Goal: Task Accomplishment & Management: Complete application form

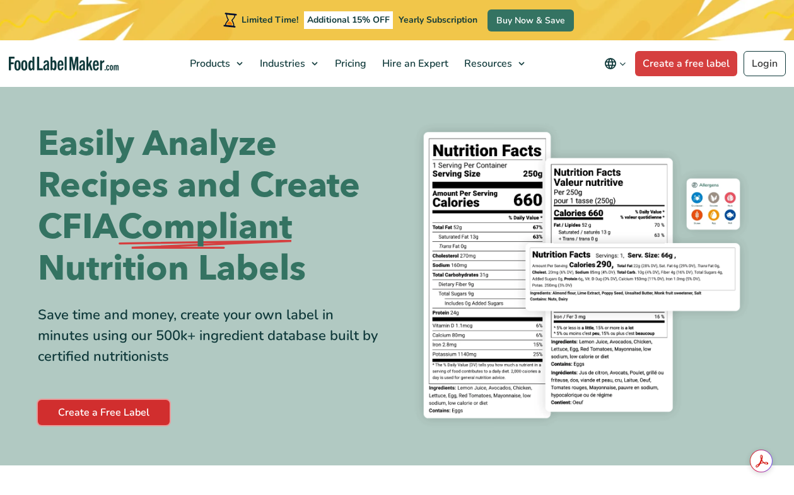
click at [122, 413] on link "Create a Free Label" at bounding box center [104, 412] width 132 height 25
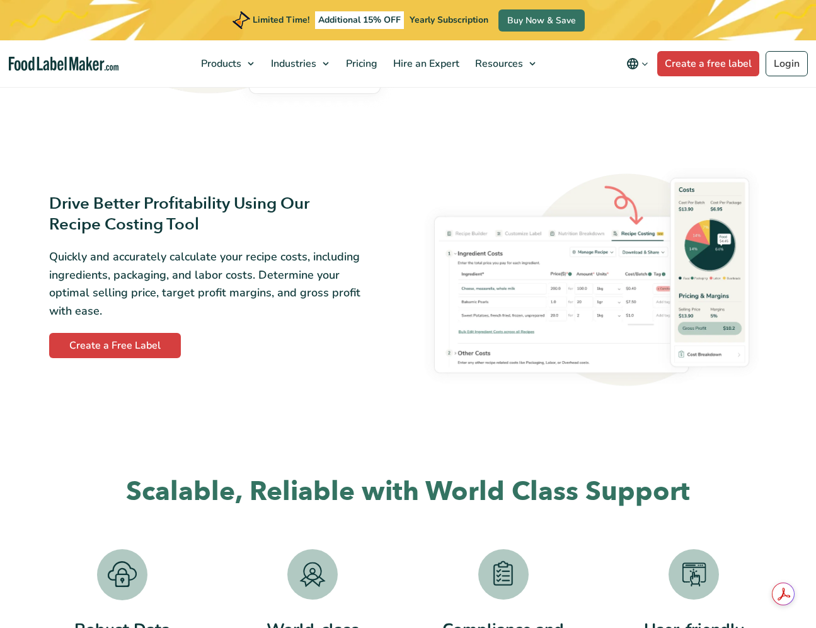
scroll to position [1843, 0]
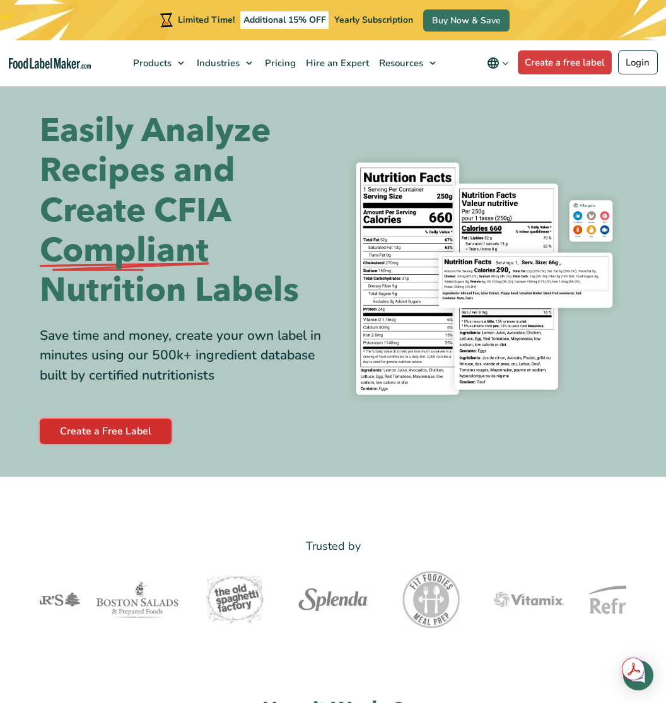
click at [108, 429] on link "Create a Free Label" at bounding box center [106, 431] width 132 height 25
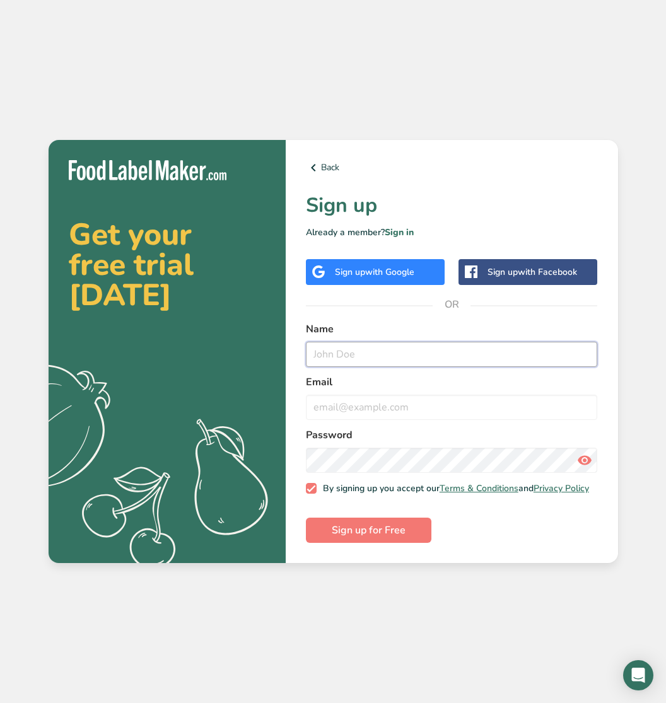
click at [416, 355] on input "text" at bounding box center [452, 354] width 292 height 25
type input "Guido"
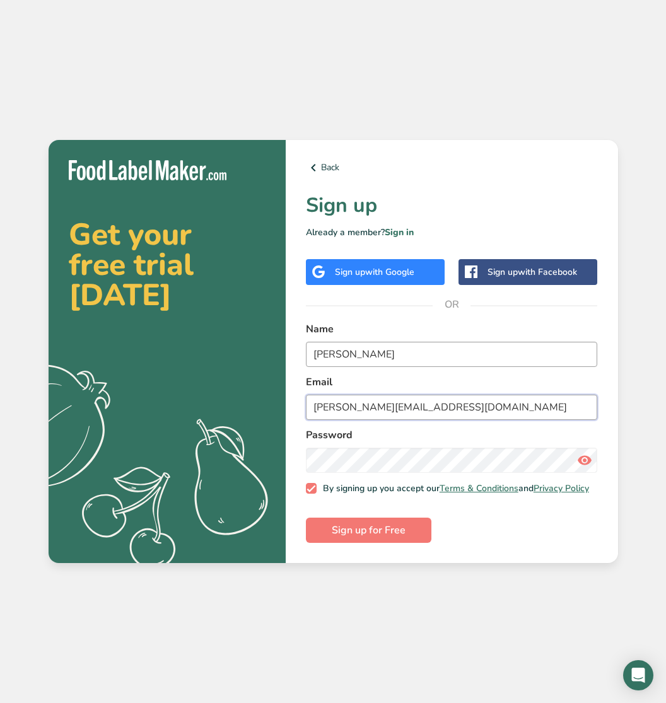
type input "guido@virtuasol.com"
click at [378, 535] on span "Sign up for Free" at bounding box center [369, 530] width 74 height 15
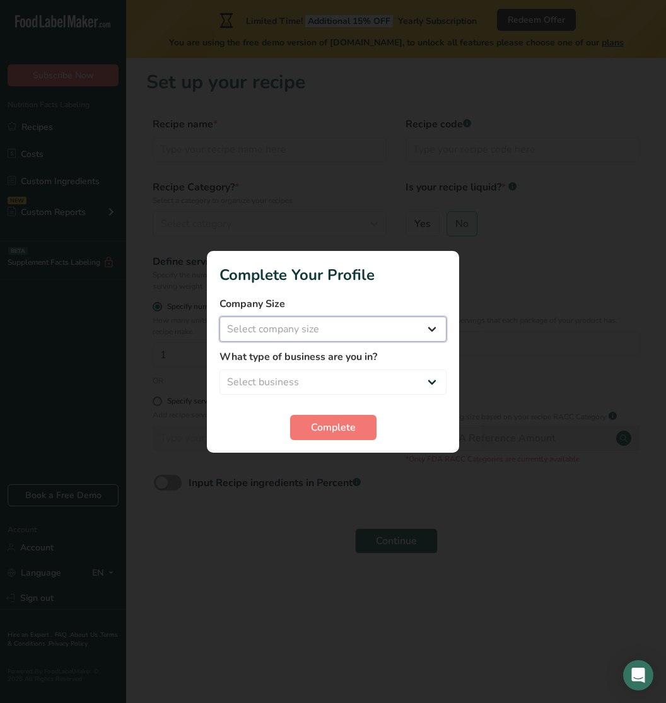
click at [347, 328] on select "Select company size Fewer than 10 Employees 10 to 50 Employees 51 to 500 Employ…" at bounding box center [332, 328] width 227 height 25
select select "1"
click at [343, 381] on select "Select business Packaged Food Manufacturer Restaurant & Cafe Bakery Meal Plans …" at bounding box center [332, 381] width 227 height 25
select select "6"
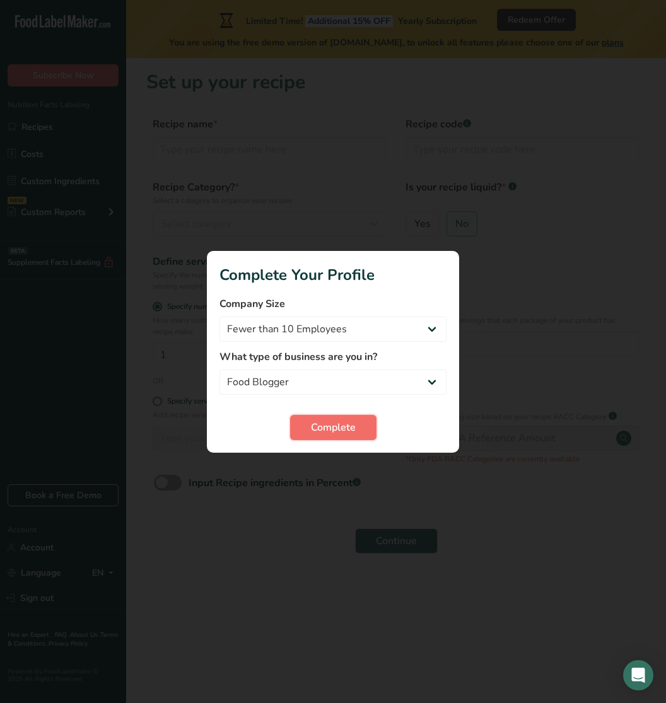
click at [342, 434] on span "Complete" at bounding box center [333, 427] width 45 height 15
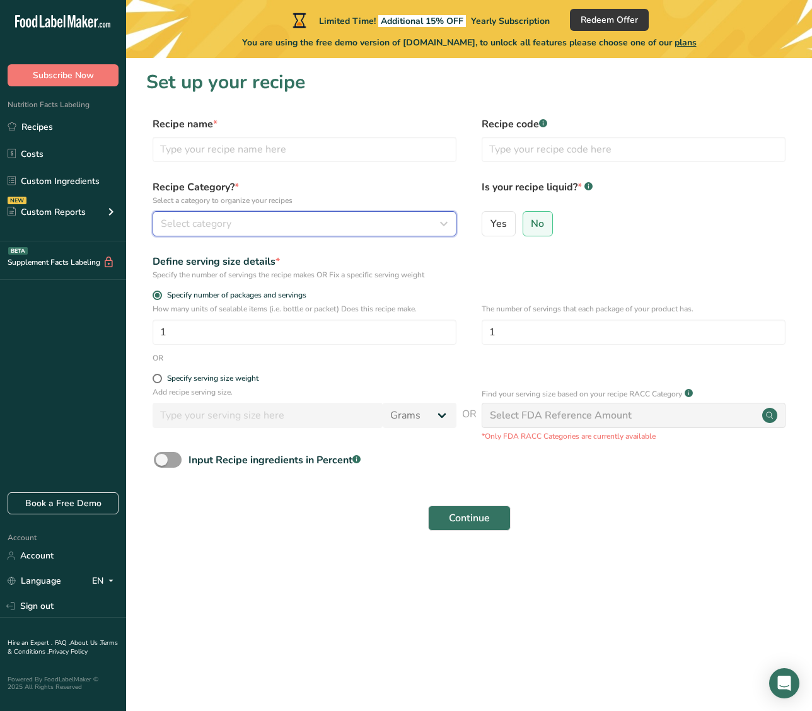
click at [249, 220] on div "Select category" at bounding box center [301, 223] width 280 height 15
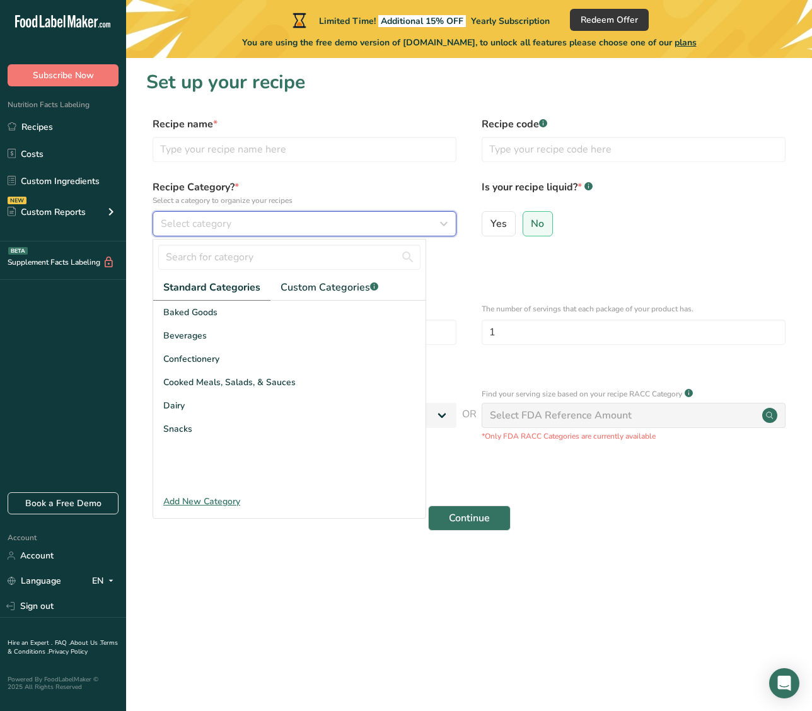
click at [249, 220] on div "Select category" at bounding box center [301, 223] width 280 height 15
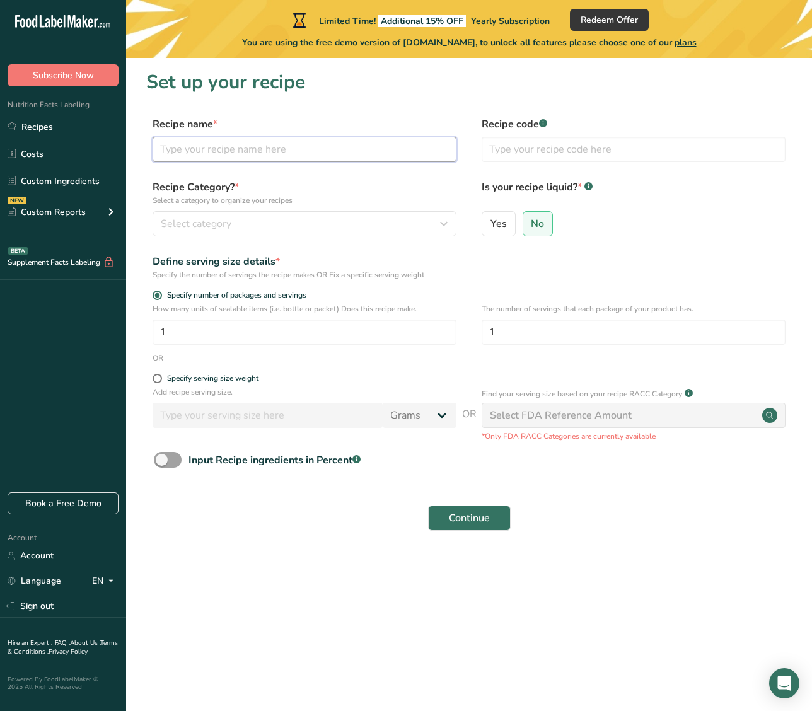
click at [228, 154] on input "text" at bounding box center [305, 149] width 304 height 25
type input "10g"
click at [534, 224] on span "No" at bounding box center [537, 223] width 13 height 13
click at [531, 224] on input "No" at bounding box center [527, 223] width 8 height 8
click at [396, 332] on input "1" at bounding box center [305, 332] width 304 height 25
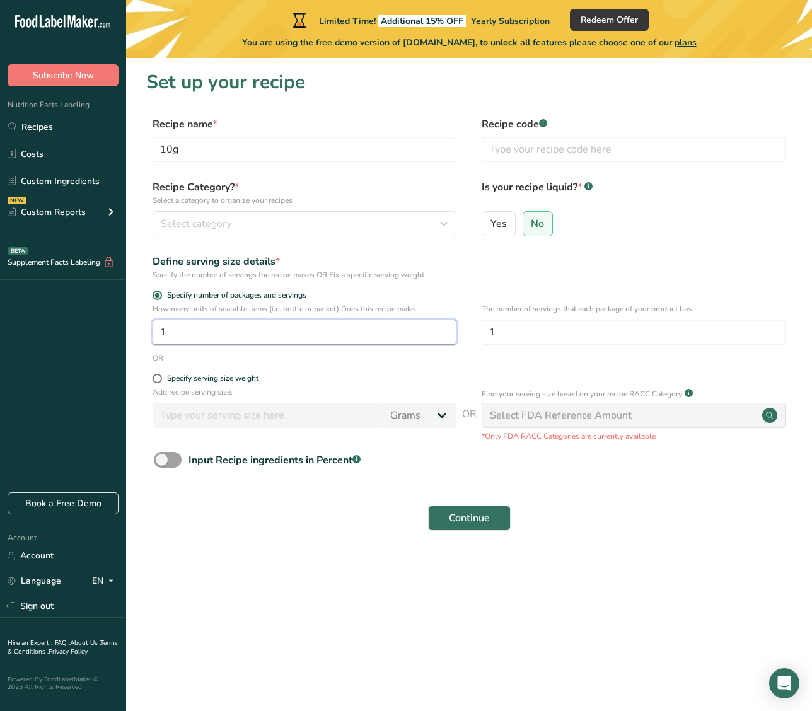
drag, startPoint x: 359, startPoint y: 333, endPoint x: 128, endPoint y: 333, distance: 230.7
click at [128, 333] on section "Set up your recipe Recipe name * 10g Recipe code .a-a{fill:#347362;}.b-a{fill:#…" at bounding box center [469, 308] width 686 height 500
click at [159, 379] on span at bounding box center [157, 378] width 9 height 9
click at [159, 379] on input "Specify serving size weight" at bounding box center [157, 378] width 8 height 8
radio input "true"
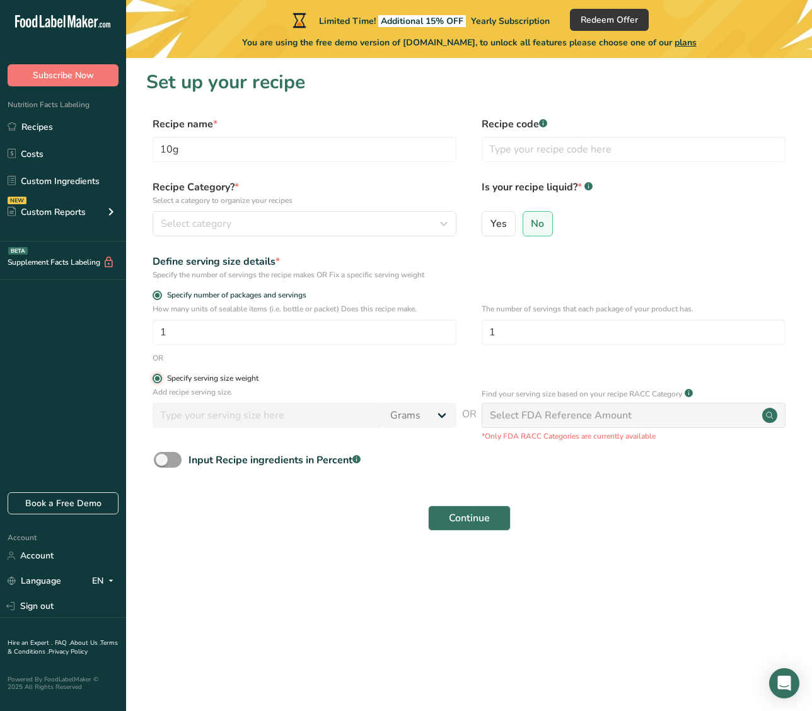
radio input "false"
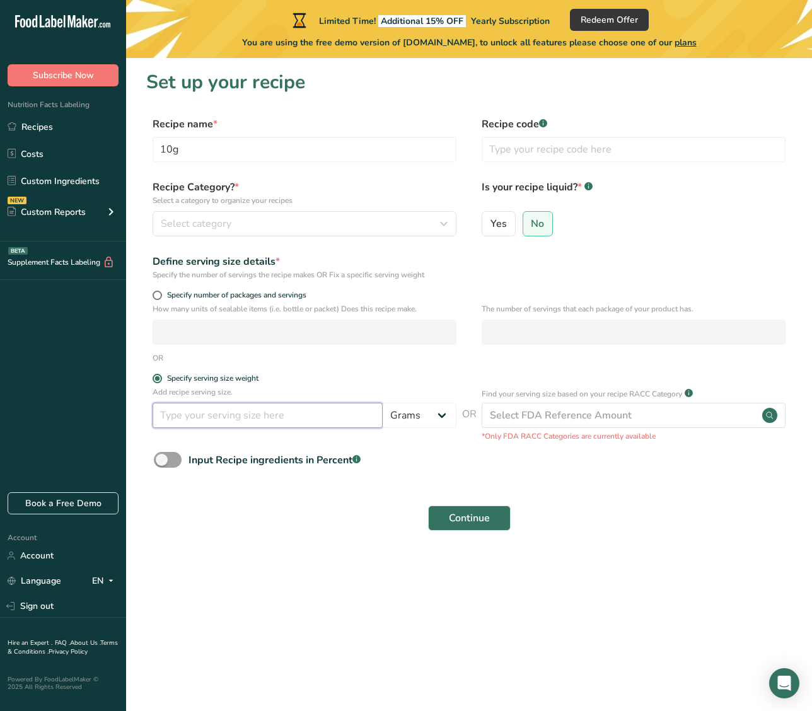
click at [309, 417] on input "number" at bounding box center [268, 415] width 230 height 25
type input "10"
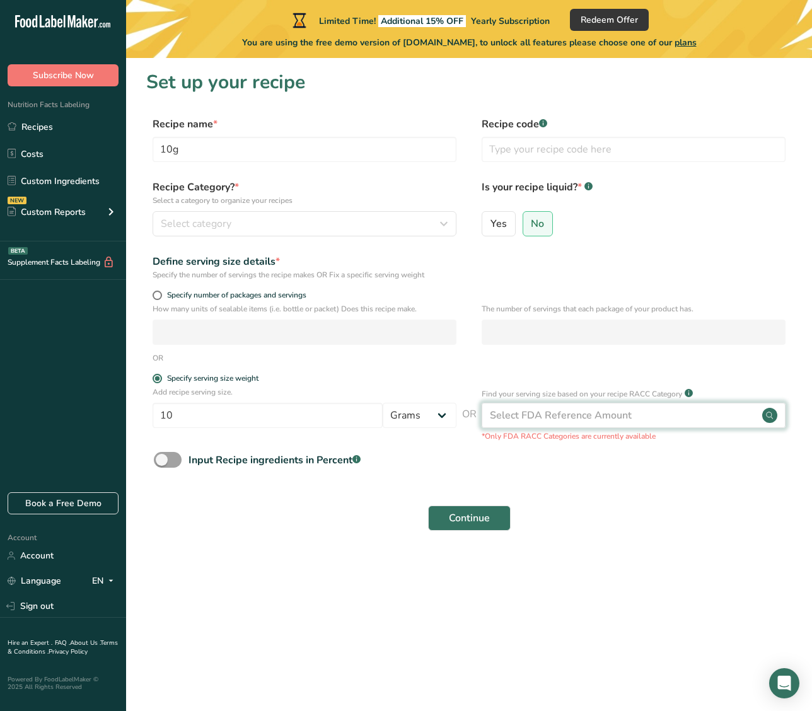
click at [567, 415] on div "Select FDA Reference Amount" at bounding box center [561, 415] width 142 height 15
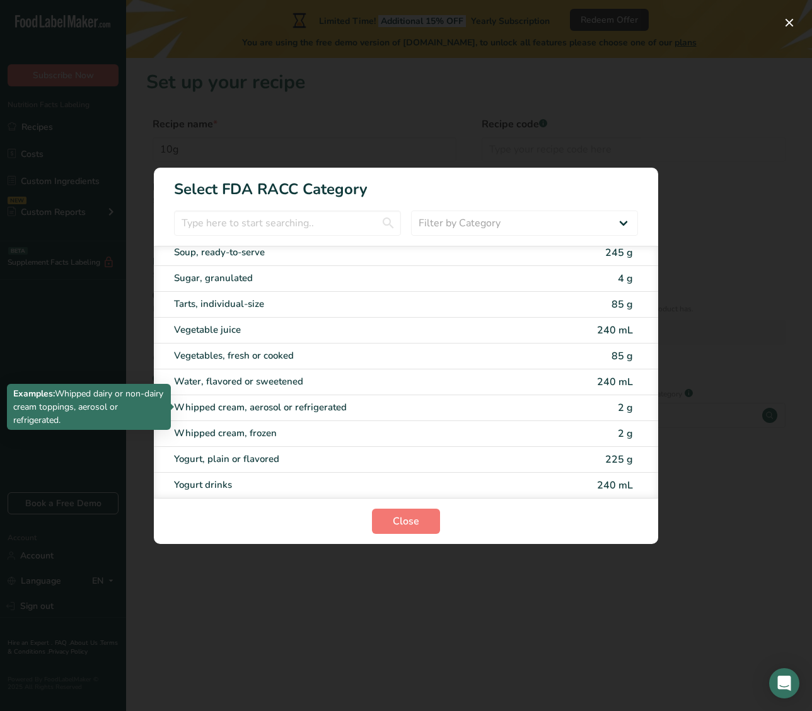
scroll to position [2476, 0]
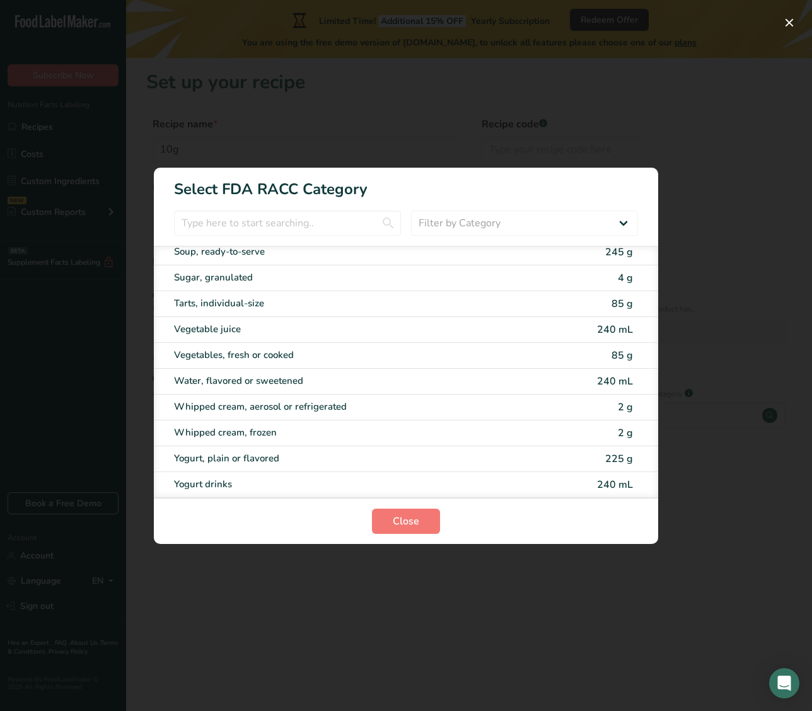
click at [665, 118] on div "RACC Category Selection Modal" at bounding box center [406, 355] width 812 height 711
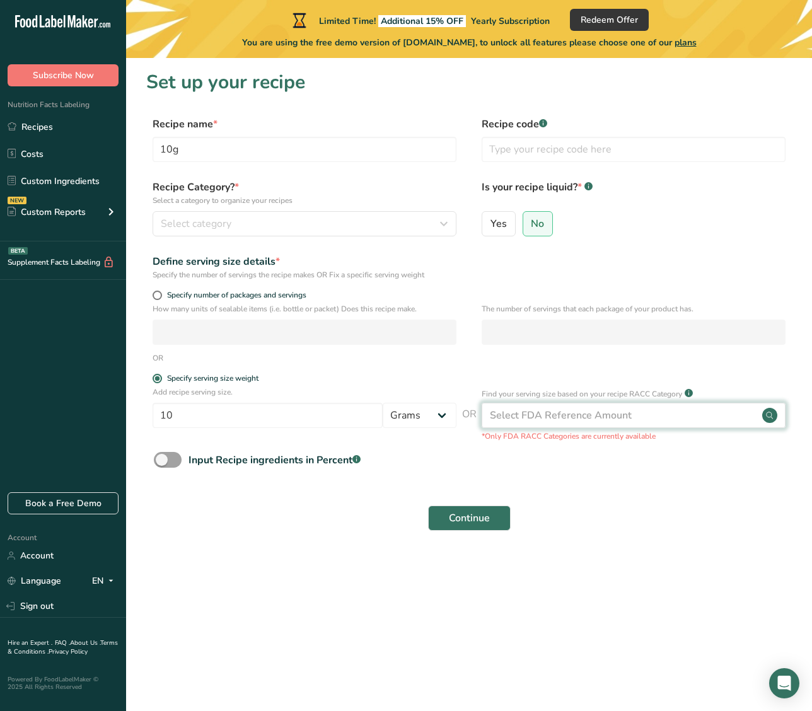
click at [587, 415] on div "Select FDA Reference Amount" at bounding box center [561, 415] width 142 height 15
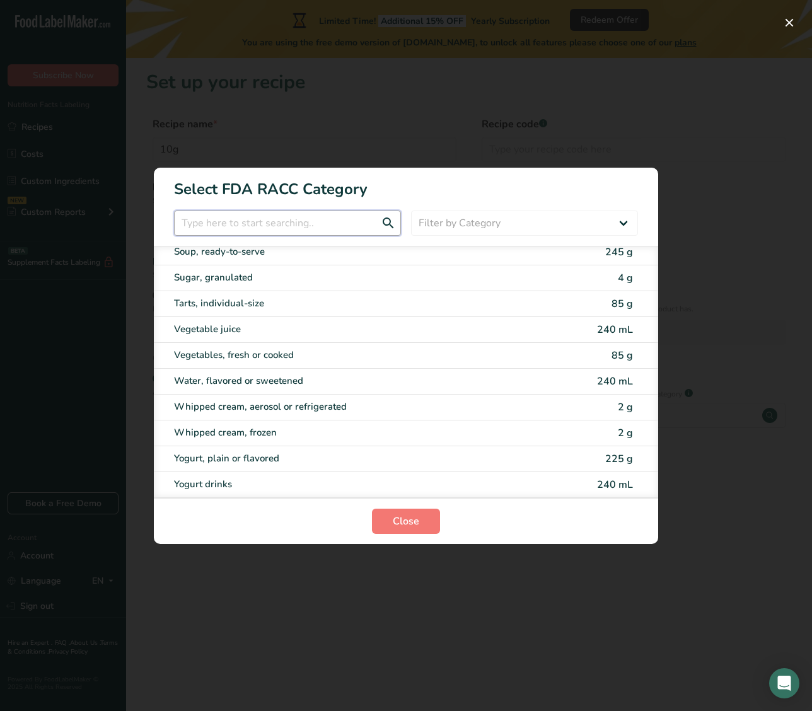
click at [326, 224] on input "RACC Category Selection Modal" at bounding box center [287, 223] width 227 height 25
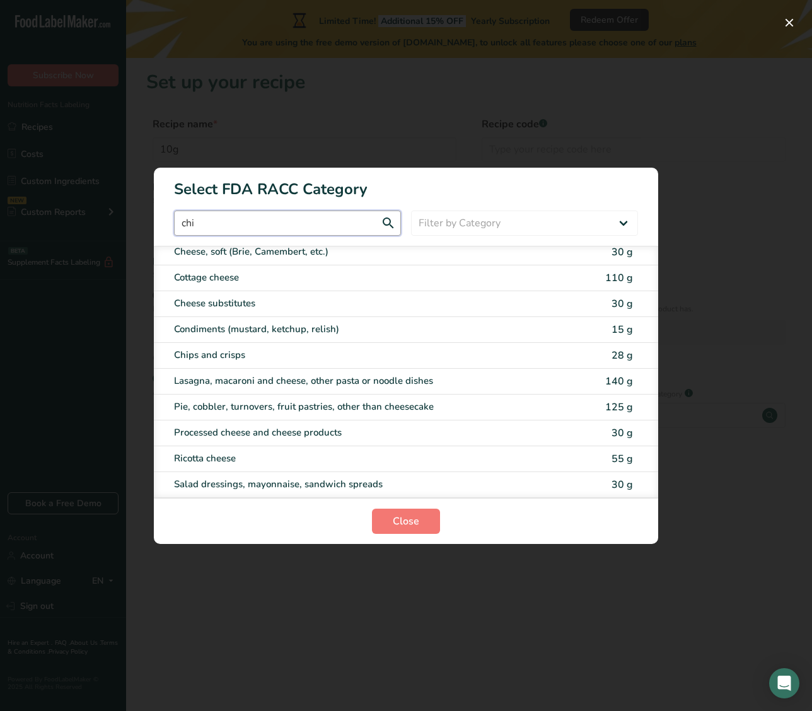
scroll to position [0, 0]
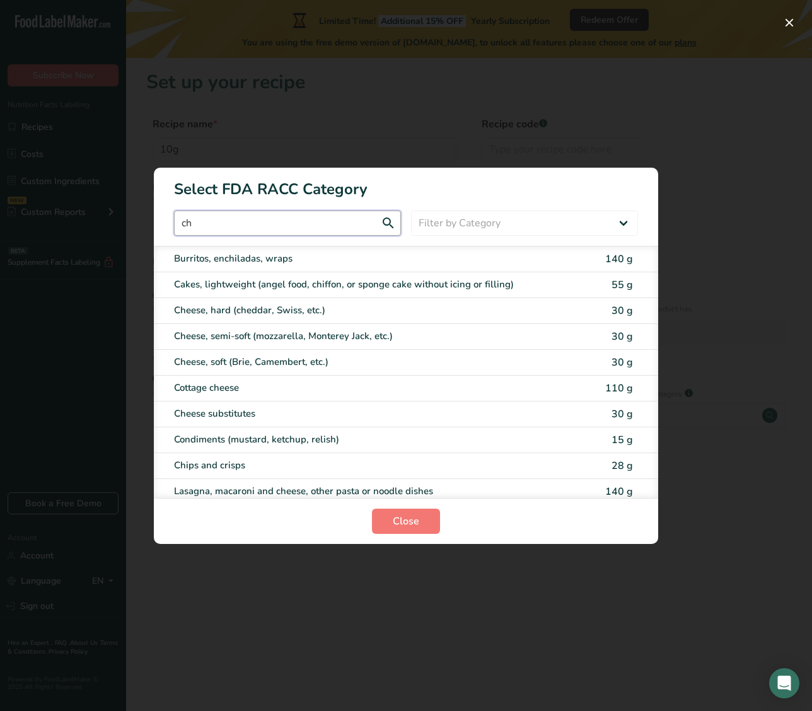
type input "c"
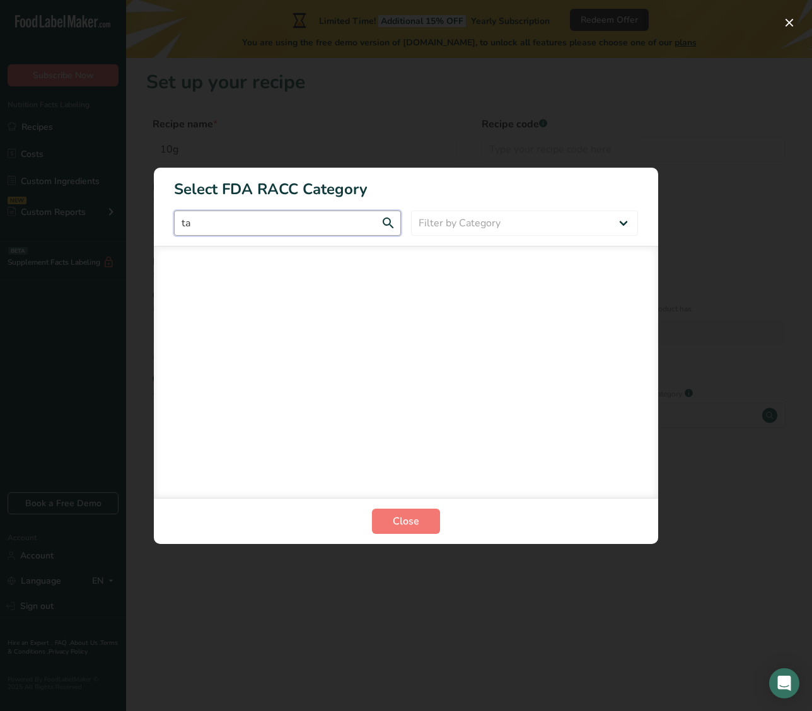
type input "t"
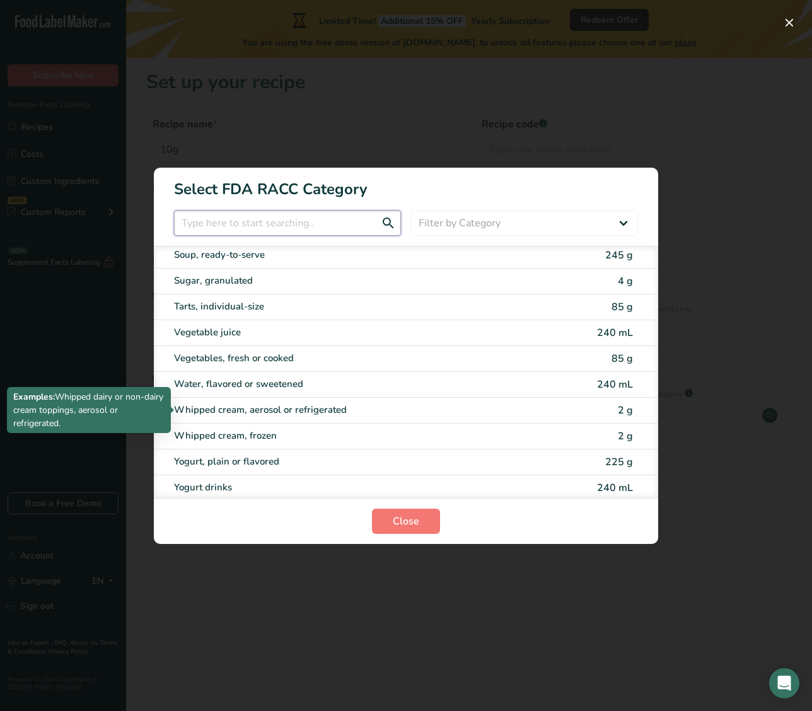
scroll to position [2476, 0]
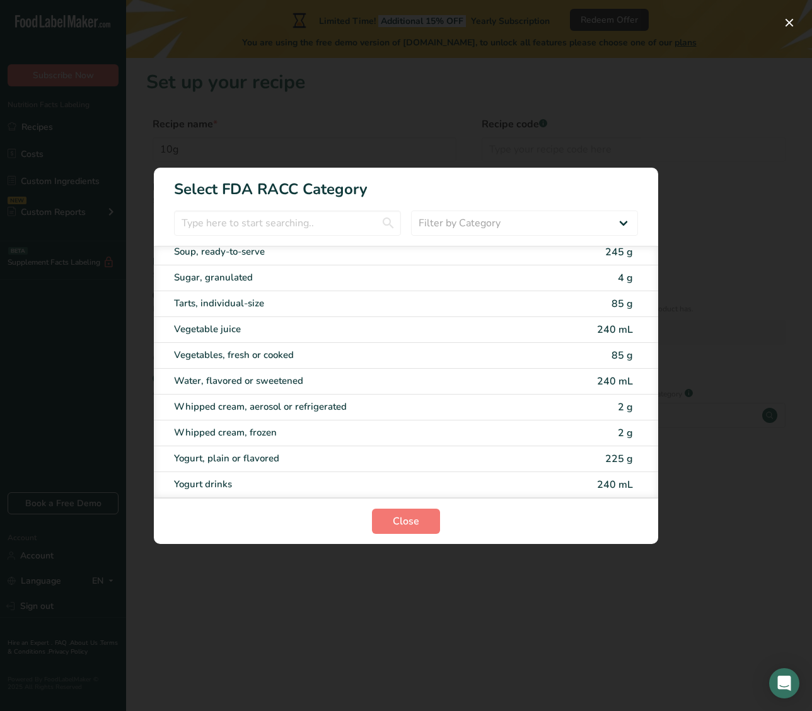
click at [616, 135] on div "RACC Category Selection Modal" at bounding box center [406, 355] width 812 height 711
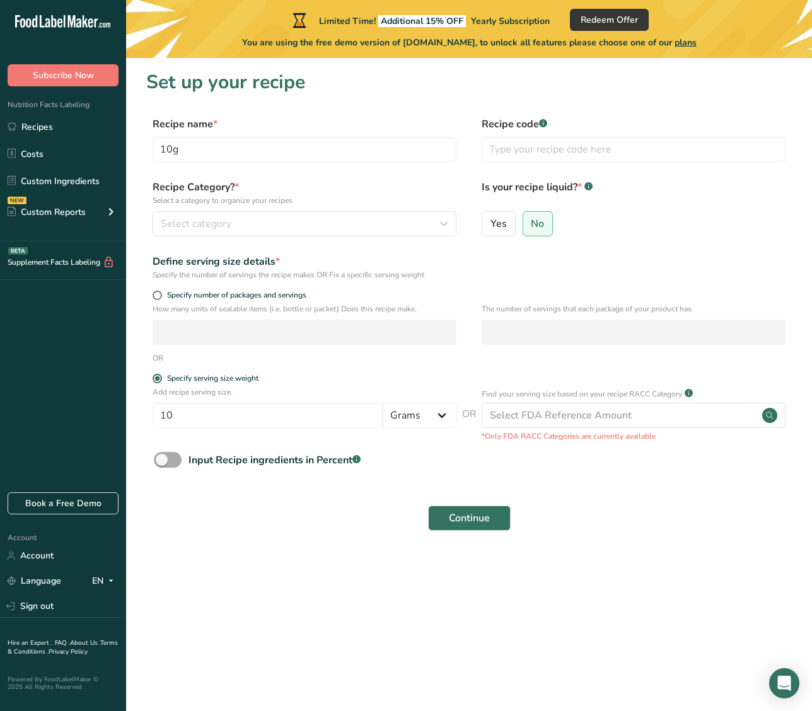
click at [165, 456] on span at bounding box center [168, 460] width 28 height 16
click at [162, 456] on input "Input Recipe ingredients in Percent .a-a{fill:#347362;}.b-a{fill:#fff;}" at bounding box center [158, 460] width 8 height 8
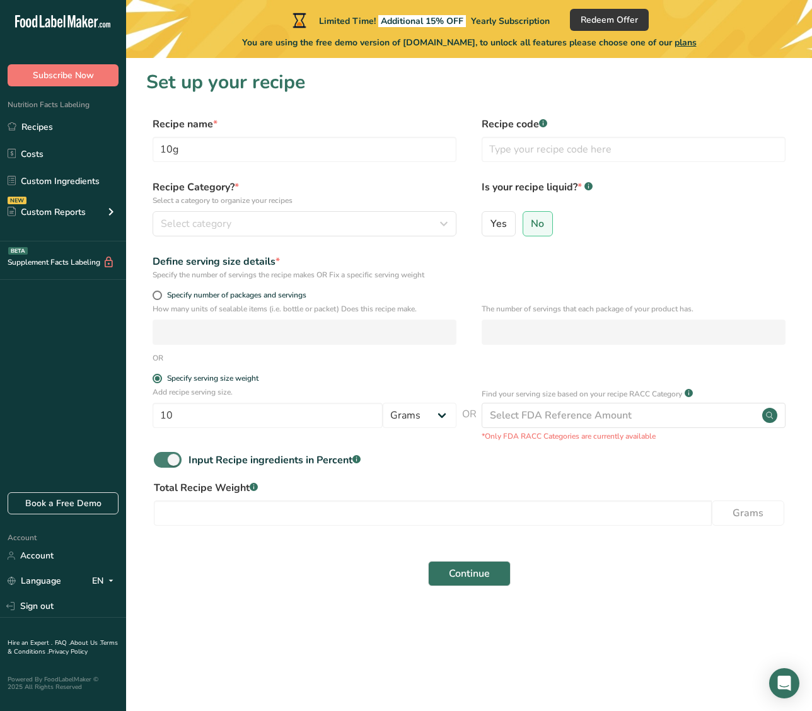
click at [173, 459] on span at bounding box center [168, 460] width 28 height 16
click at [162, 459] on input "Input Recipe ingredients in Percent .a-a{fill:#347362;}.b-a{fill:#fff;}" at bounding box center [158, 460] width 8 height 8
checkbox input "false"
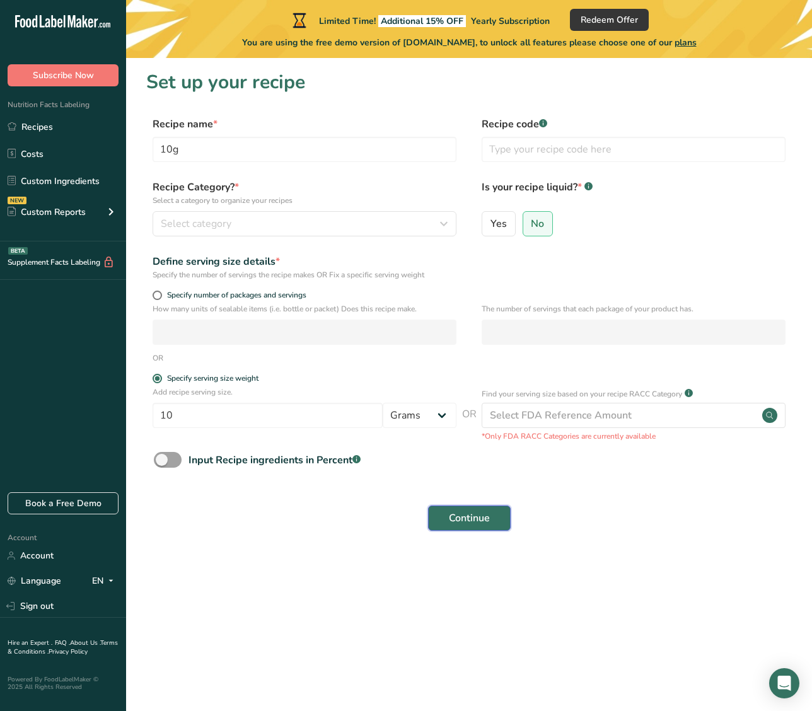
click at [487, 518] on span "Continue" at bounding box center [469, 518] width 41 height 15
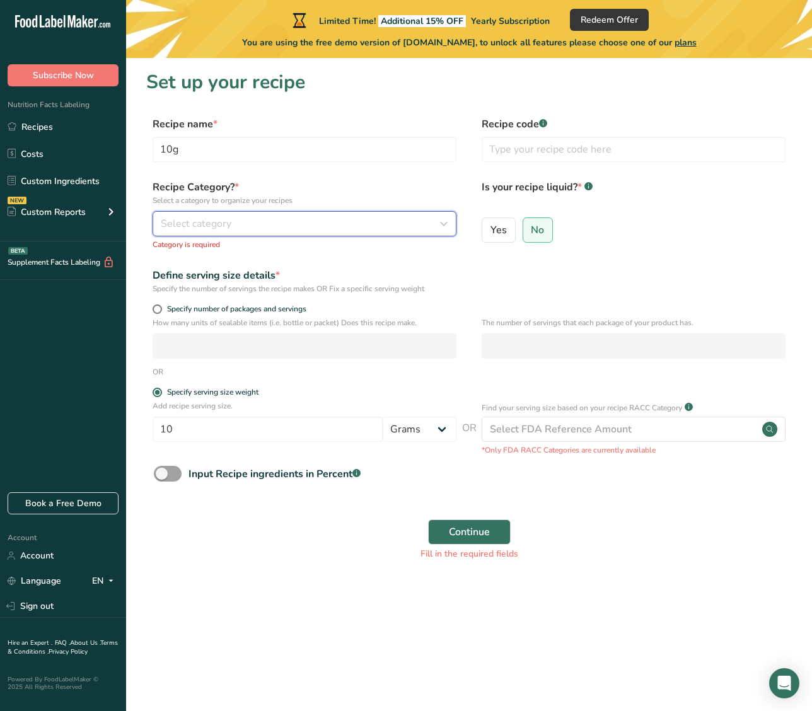
click at [237, 217] on div "Select category" at bounding box center [301, 223] width 280 height 15
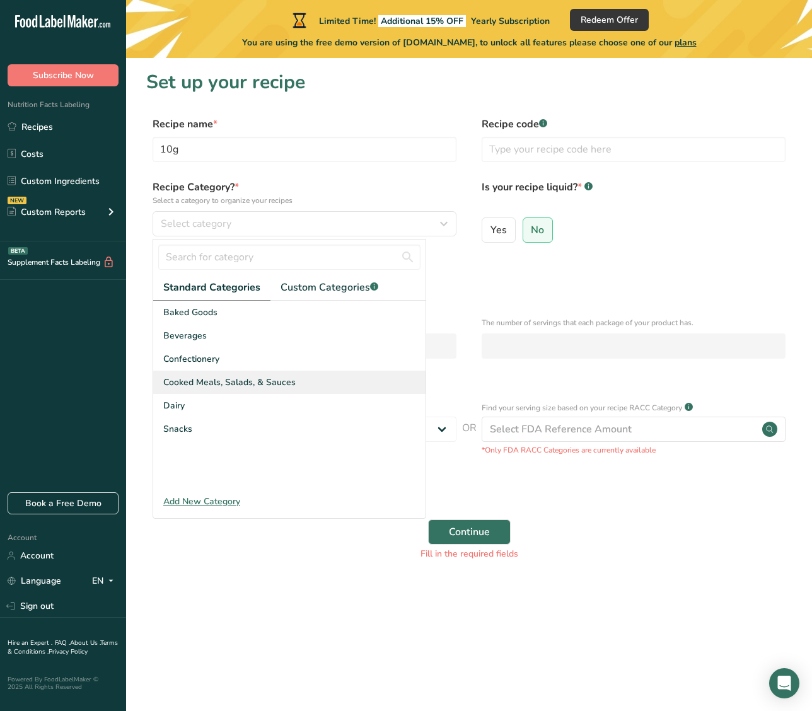
click at [288, 383] on span "Cooked Meals, Salads, & Sauces" at bounding box center [229, 382] width 132 height 13
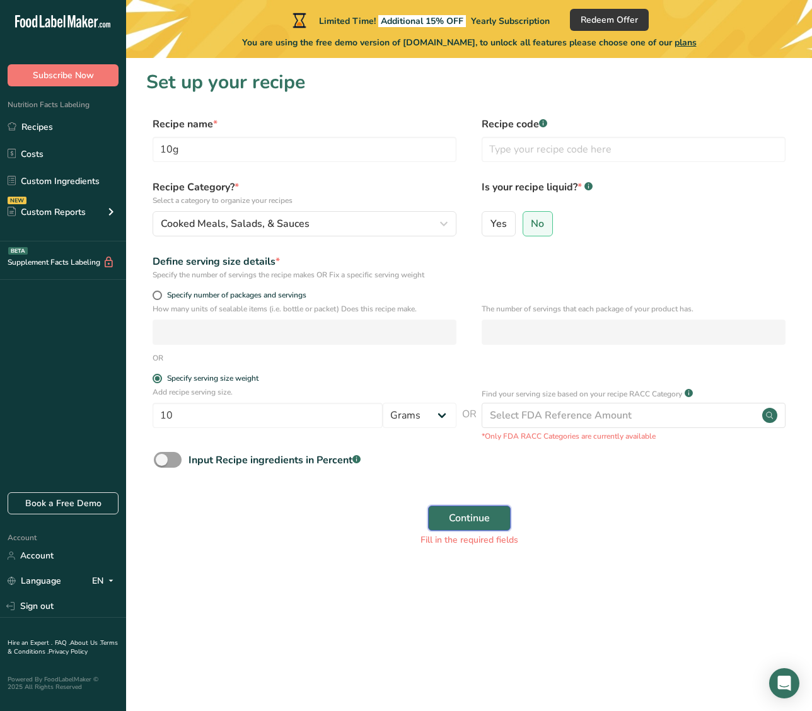
click at [490, 519] on button "Continue" at bounding box center [469, 518] width 83 height 25
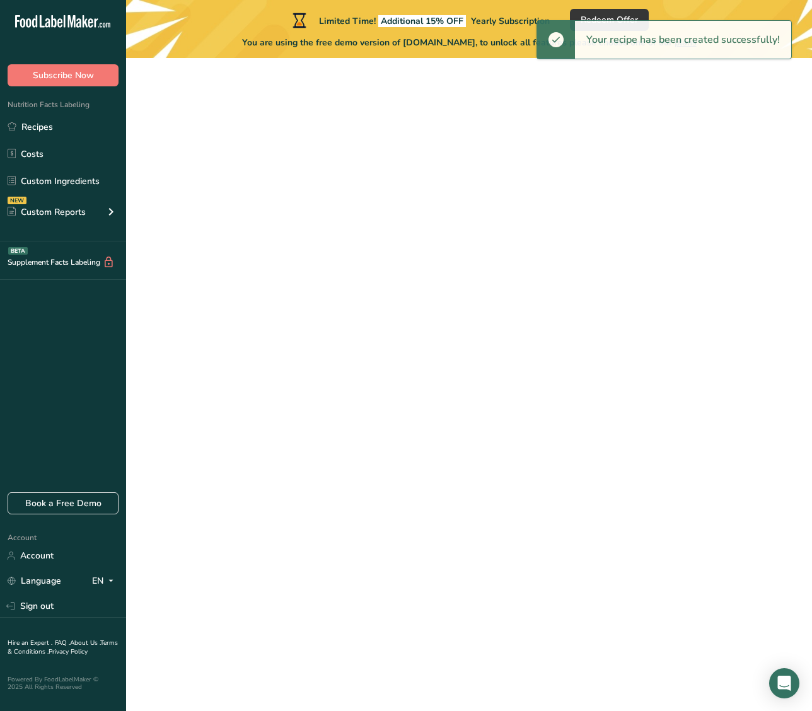
click at [556, 417] on div "Select FDA Reference Amount" at bounding box center [561, 415] width 142 height 15
